Goal: Navigation & Orientation: Find specific page/section

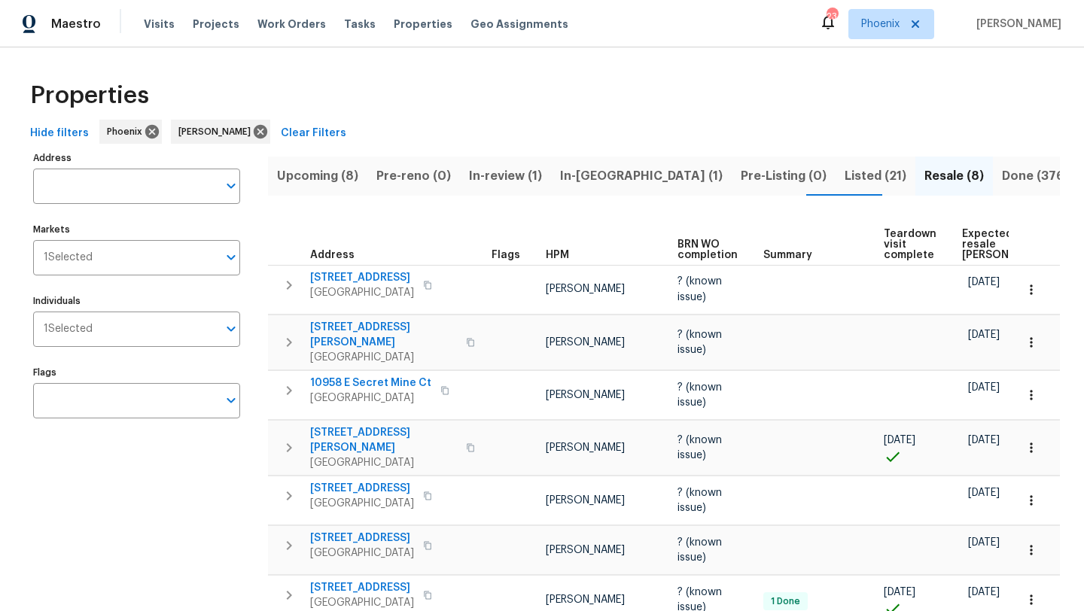
scroll to position [101, 0]
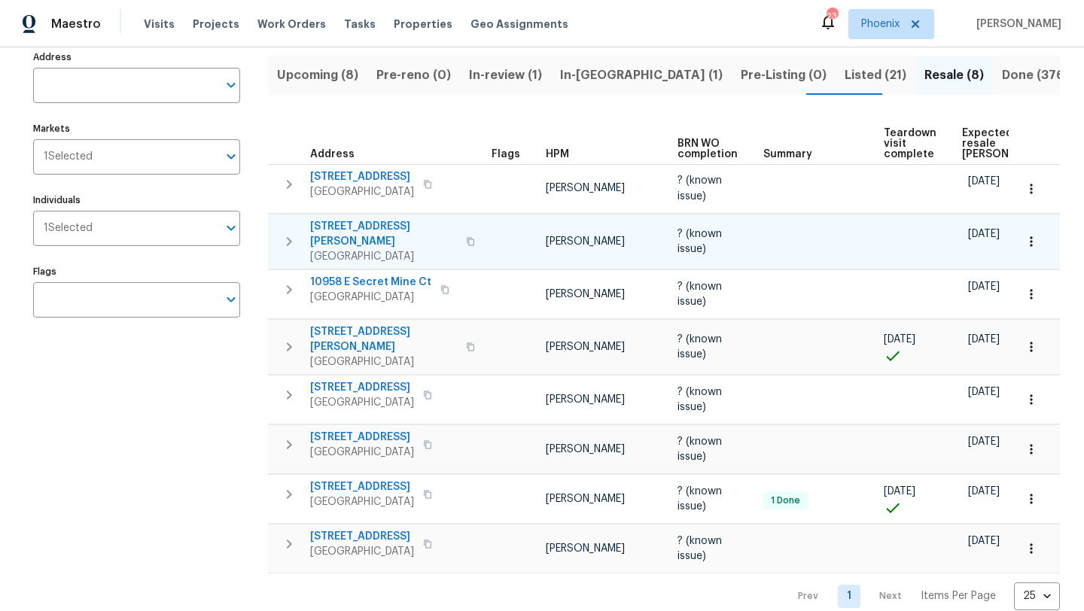
click at [370, 219] on span "[STREET_ADDRESS][PERSON_NAME]" at bounding box center [383, 234] width 147 height 30
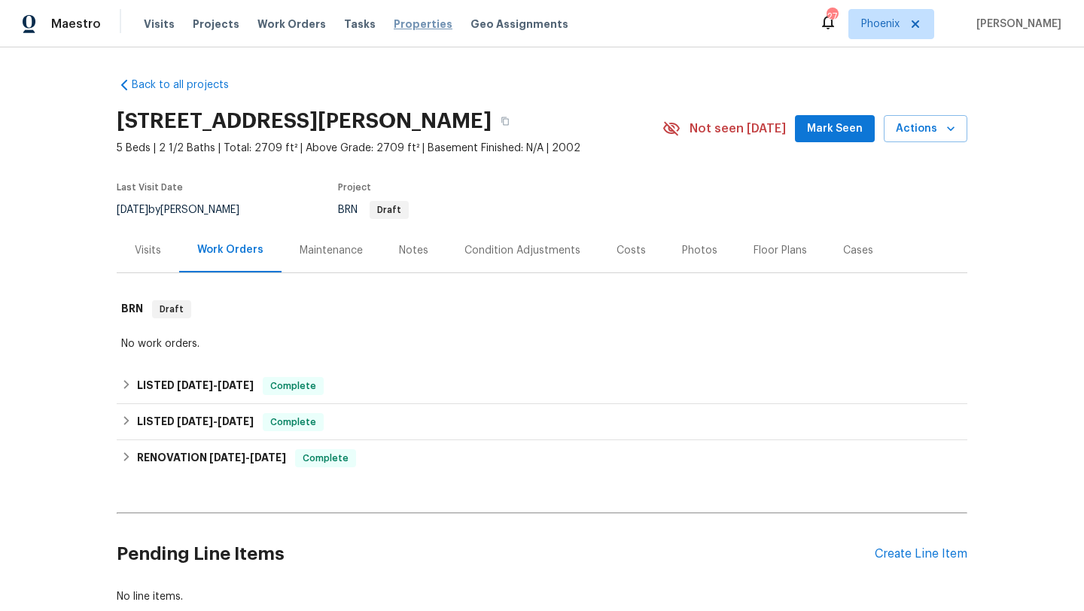
click at [396, 29] on span "Properties" at bounding box center [423, 24] width 59 height 15
